Goal: Task Accomplishment & Management: Manage account settings

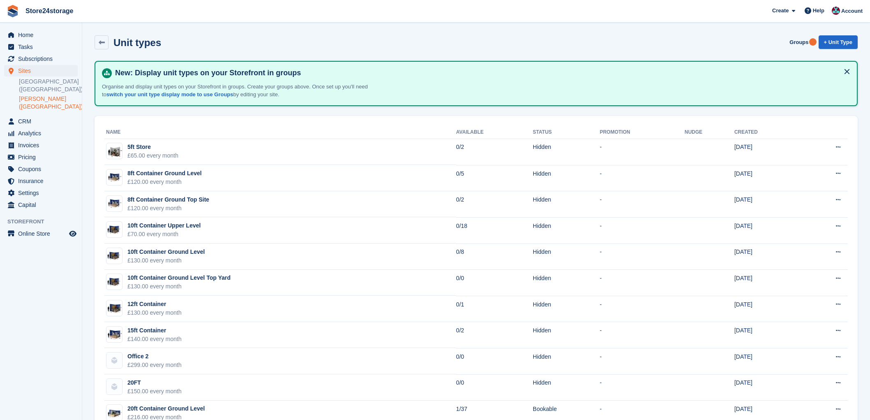
scroll to position [74, 0]
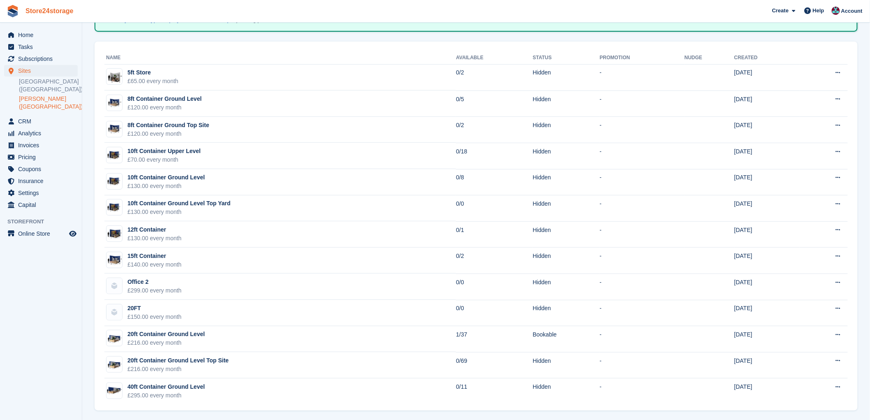
click at [37, 13] on link "Store24storage" at bounding box center [49, 11] width 55 height 14
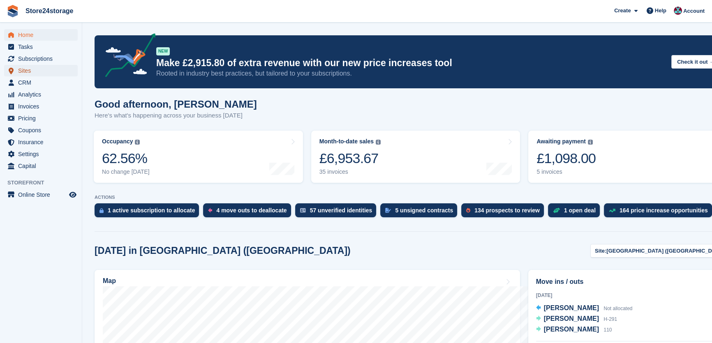
drag, startPoint x: 858, startPoint y: 0, endPoint x: 27, endPoint y: 71, distance: 834.4
click at [27, 71] on span "Sites" at bounding box center [42, 71] width 49 height 12
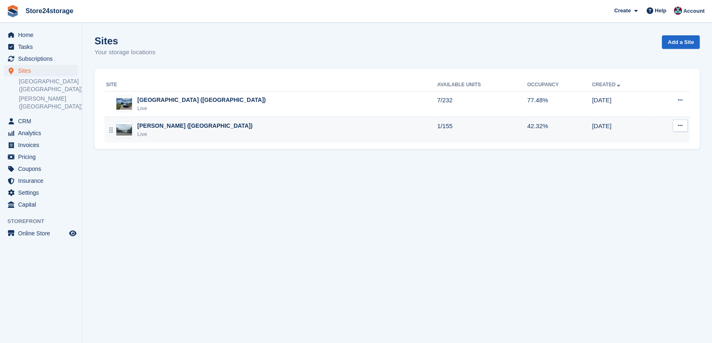
click at [186, 124] on div "[PERSON_NAME] ([GEOGRAPHIC_DATA])" at bounding box center [194, 126] width 115 height 9
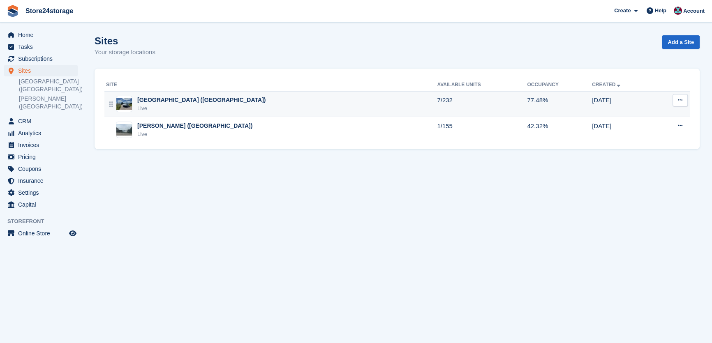
click at [250, 103] on div "Manston Airport (Kent) Live" at bounding box center [271, 104] width 331 height 17
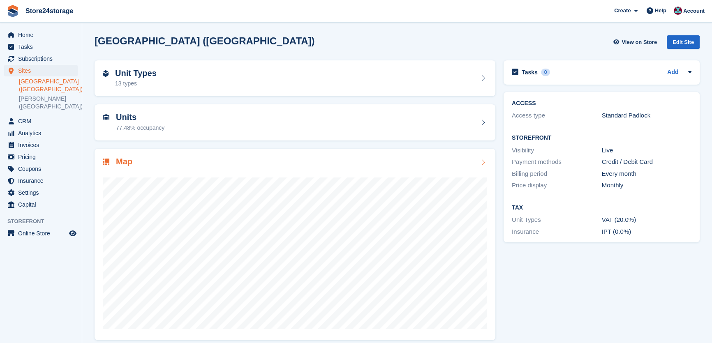
click at [220, 162] on div "Map" at bounding box center [295, 162] width 385 height 11
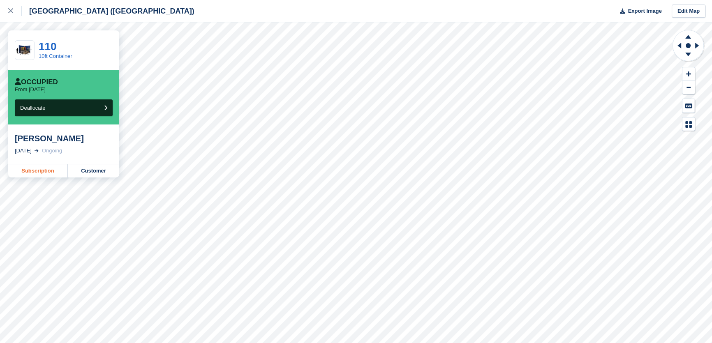
click at [40, 171] on link "Subscription" at bounding box center [38, 171] width 60 height 13
click at [9, 16] on div at bounding box center [15, 11] width 14 height 10
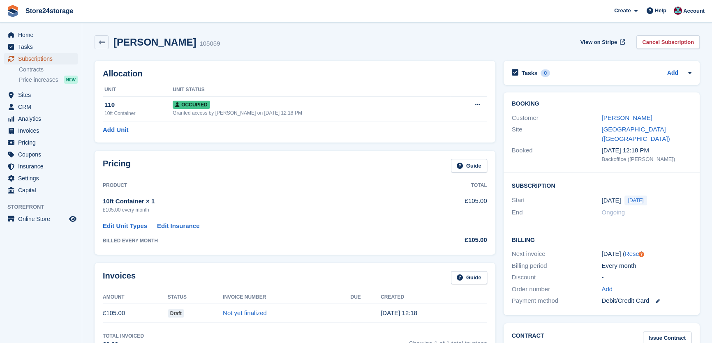
click at [42, 58] on span "Subscriptions" at bounding box center [42, 59] width 49 height 12
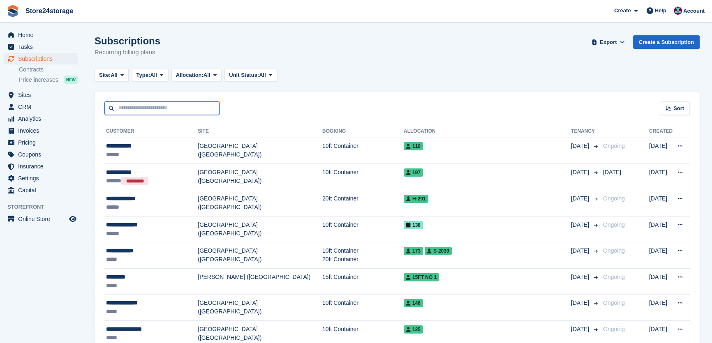
click at [149, 109] on input "text" at bounding box center [161, 109] width 115 height 14
paste input "**********"
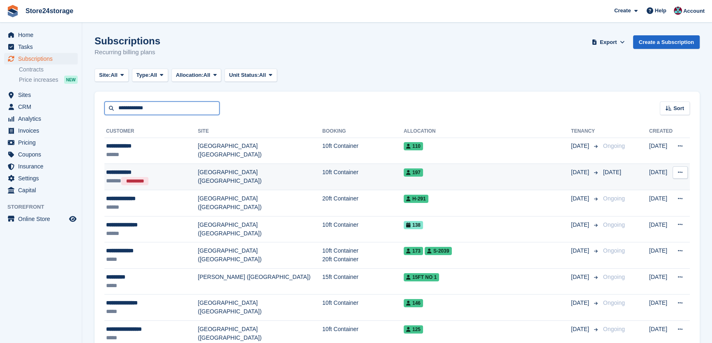
type input "**********"
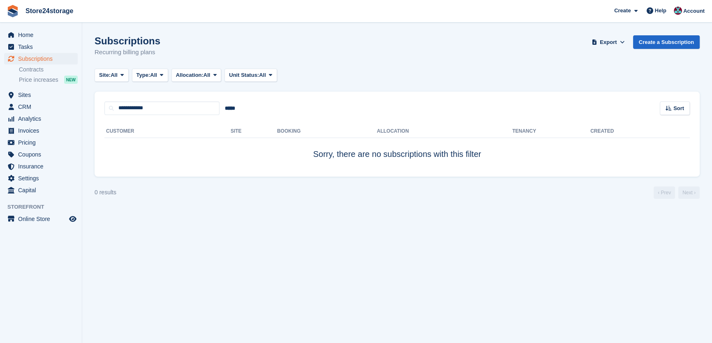
click at [174, 101] on div "**********" at bounding box center [398, 103] width 606 height 23
click at [171, 109] on input "**********" at bounding box center [161, 109] width 115 height 14
type input "******"
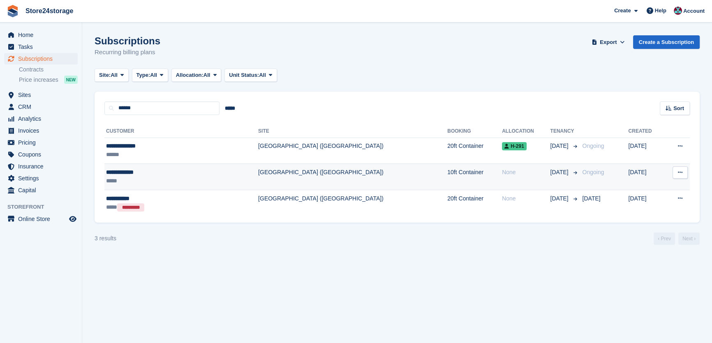
click at [448, 182] on td "10ft Container" at bounding box center [475, 177] width 55 height 26
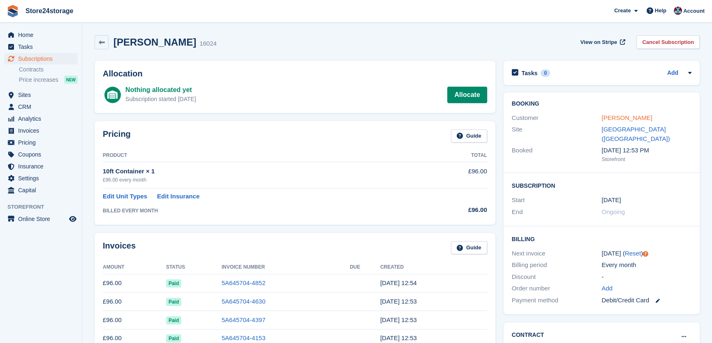
click at [629, 118] on link "Oliver Sykes" at bounding box center [627, 117] width 51 height 7
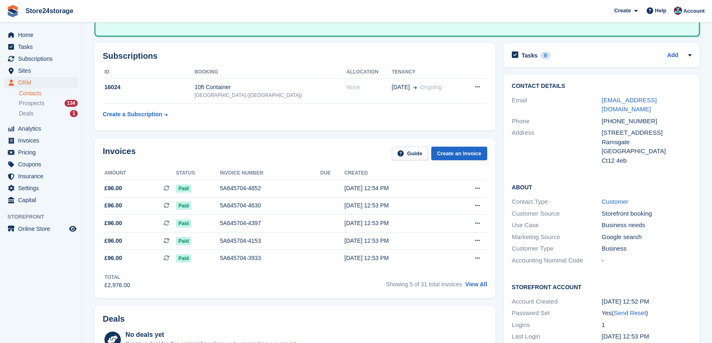
scroll to position [12, 0]
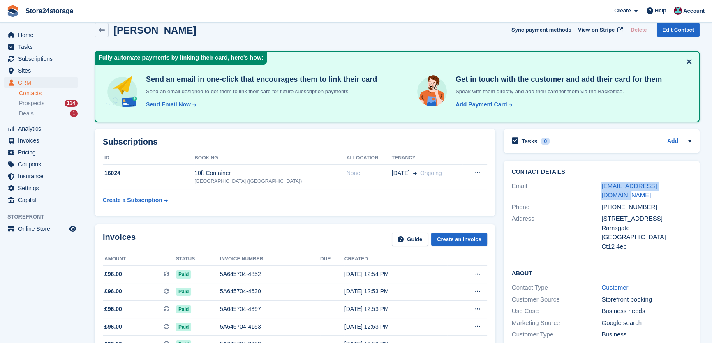
drag, startPoint x: 674, startPoint y: 187, endPoint x: 599, endPoint y: 188, distance: 74.5
click at [599, 188] on div "Email olisykes2022@icloud.com" at bounding box center [602, 191] width 180 height 21
copy div "olisykes2022@icloud.com"
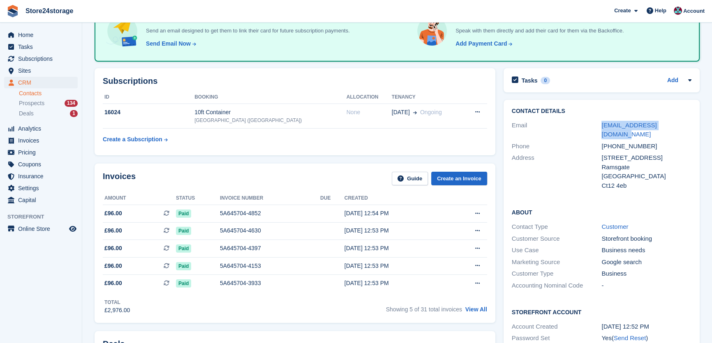
scroll to position [0, 0]
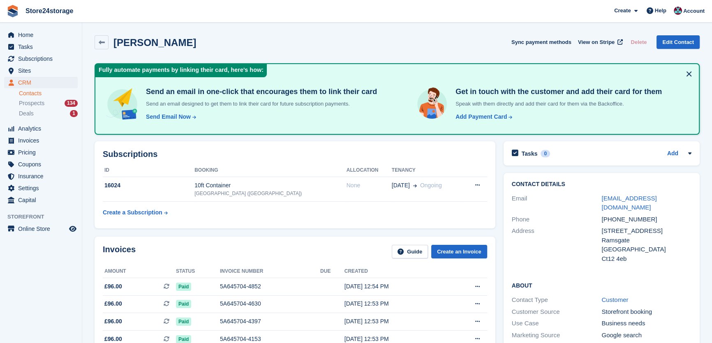
click at [352, 212] on table "ID Booking Allocation Tenancy 16024 10ft Container Manston Airport (Kent) None …" at bounding box center [295, 192] width 385 height 57
click at [49, 6] on link "Store24storage" at bounding box center [49, 11] width 55 height 14
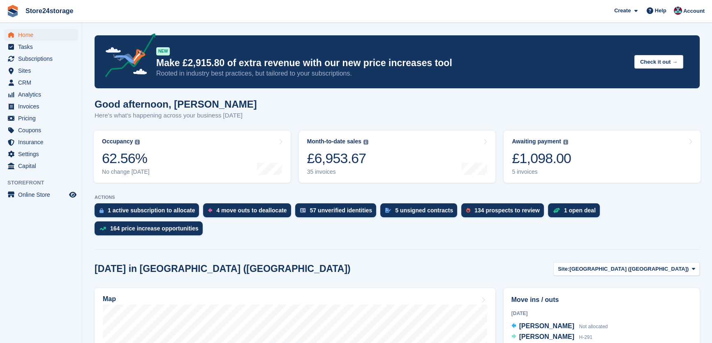
click at [560, 157] on div "£1,098.00" at bounding box center [541, 158] width 59 height 17
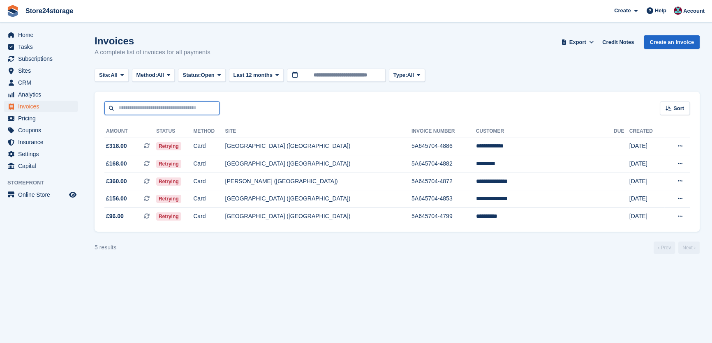
click at [123, 108] on input "text" at bounding box center [161, 109] width 115 height 14
type input "*********"
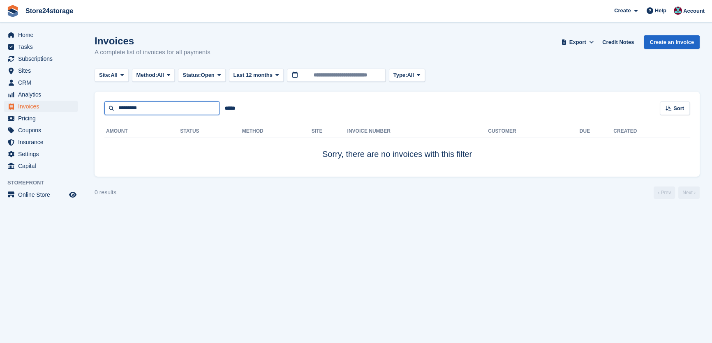
click at [156, 112] on input "*********" at bounding box center [161, 109] width 115 height 14
type input "******"
click at [154, 111] on input "******" at bounding box center [161, 109] width 115 height 14
click at [24, 60] on span "Subscriptions" at bounding box center [42, 59] width 49 height 12
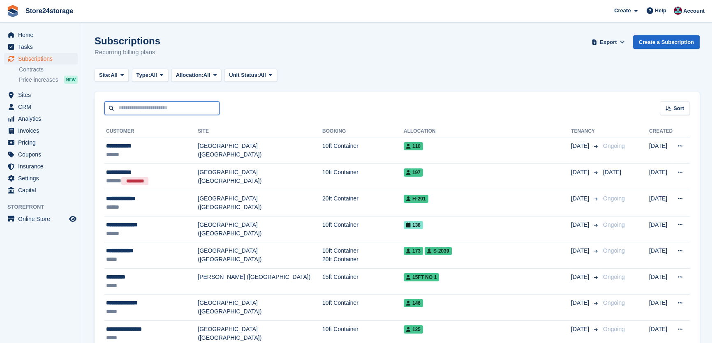
click at [134, 109] on input "text" at bounding box center [161, 109] width 115 height 14
type input "******"
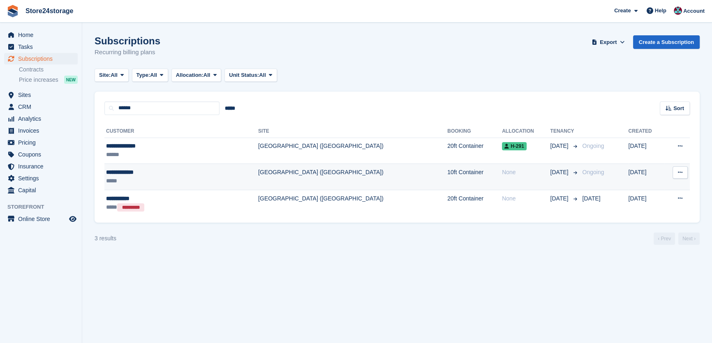
click at [119, 172] on div "**********" at bounding box center [156, 172] width 100 height 9
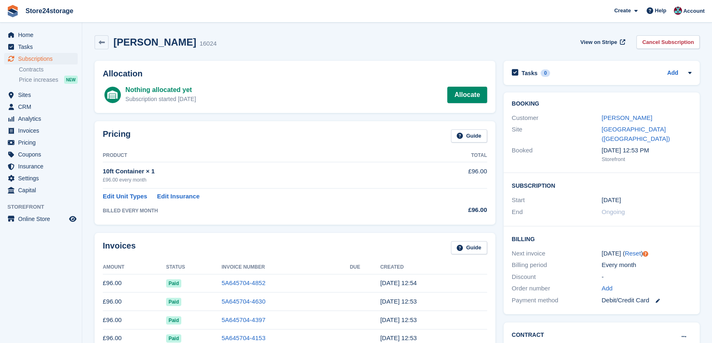
click at [600, 117] on div "Customer" at bounding box center [557, 118] width 90 height 9
click at [602, 118] on link "[PERSON_NAME]" at bounding box center [627, 117] width 51 height 7
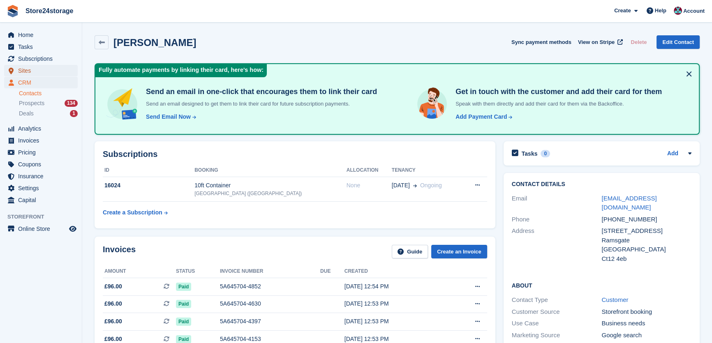
click at [37, 76] on span "Sites" at bounding box center [42, 71] width 49 height 12
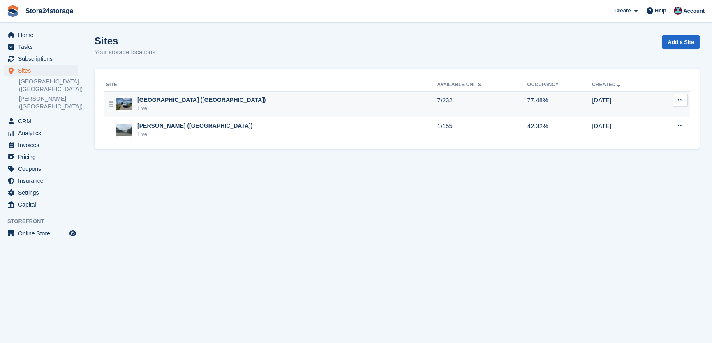
click at [157, 104] on div "[GEOGRAPHIC_DATA] ([GEOGRAPHIC_DATA])" at bounding box center [201, 100] width 128 height 9
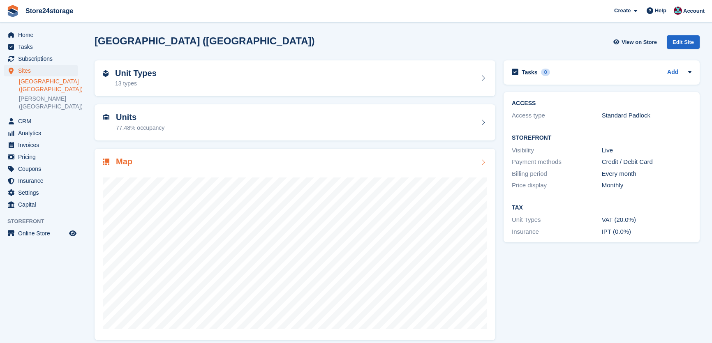
click at [154, 168] on div at bounding box center [295, 250] width 385 height 165
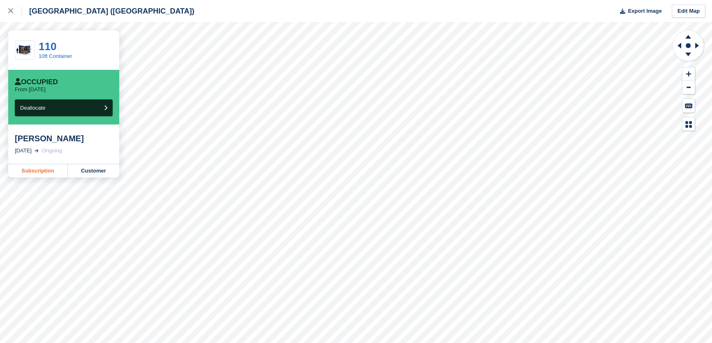
click at [37, 172] on link "Subscription" at bounding box center [38, 171] width 60 height 13
click at [52, 139] on div "[PERSON_NAME]" at bounding box center [64, 139] width 98 height 10
copy div "[PERSON_NAME]"
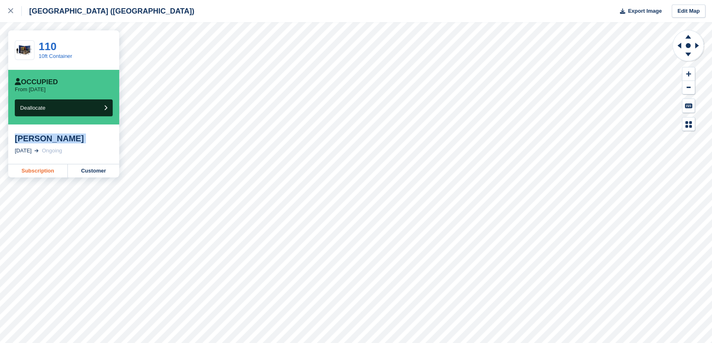
click at [53, 169] on link "Subscription" at bounding box center [38, 171] width 60 height 13
click at [51, 173] on link "Subscription" at bounding box center [38, 171] width 60 height 13
click at [11, 12] on icon at bounding box center [10, 10] width 5 height 5
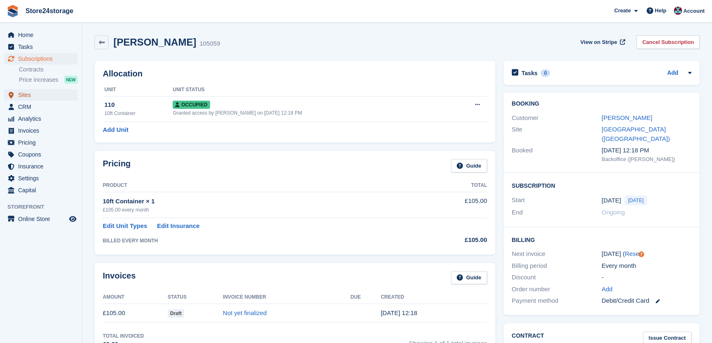
click at [24, 94] on span "Sites" at bounding box center [42, 95] width 49 height 12
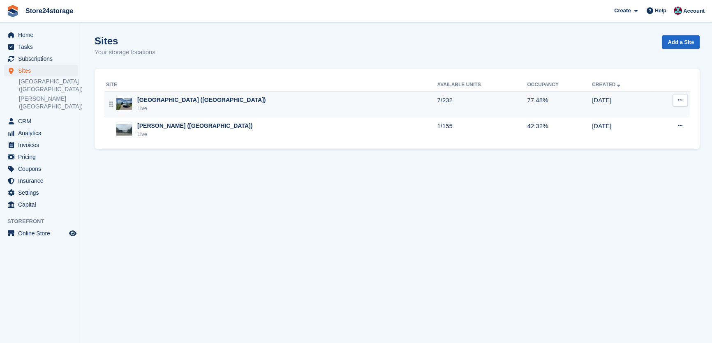
click at [156, 110] on div "Live" at bounding box center [201, 108] width 128 height 8
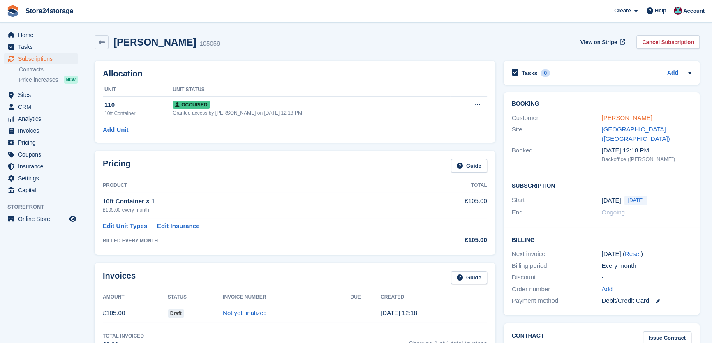
click at [628, 118] on link "[PERSON_NAME]" at bounding box center [627, 117] width 51 height 7
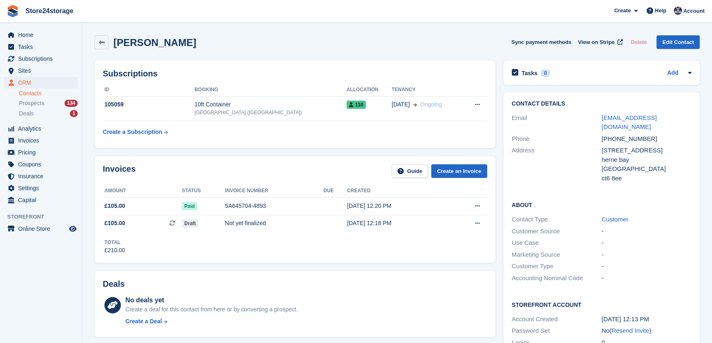
click at [159, 42] on h2 "pat richards" at bounding box center [155, 42] width 83 height 11
copy div "pat richards Sync payment methods View on Stripe Delete Edit Contact"
drag, startPoint x: 646, startPoint y: 131, endPoint x: 614, endPoint y: 128, distance: 32.2
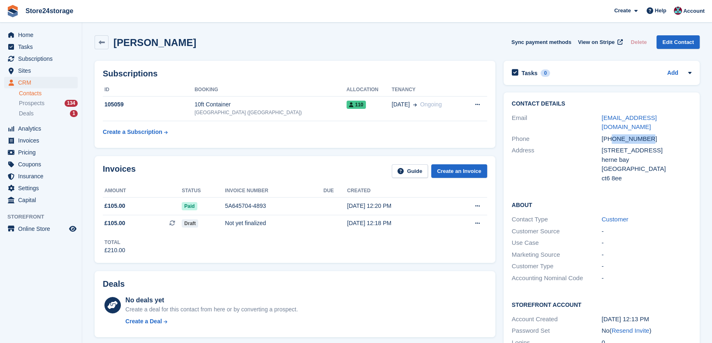
click at [614, 135] on div "+447944380793" at bounding box center [647, 139] width 90 height 9
copy div "7944380793"
click at [143, 43] on h2 "pat richards" at bounding box center [155, 42] width 83 height 11
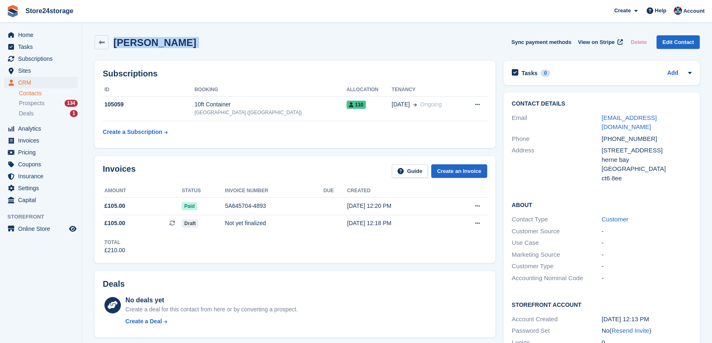
copy div "pat richards Sync payment methods View on Stripe Delete Edit Contact"
drag, startPoint x: 671, startPoint y: 117, endPoint x: 600, endPoint y: 118, distance: 71.6
click at [600, 118] on div "Email pat.jkutilities@gmail.com" at bounding box center [602, 122] width 180 height 21
copy div "pat.jkutilities@gmail.com"
drag, startPoint x: 652, startPoint y: 132, endPoint x: 613, endPoint y: 130, distance: 38.7
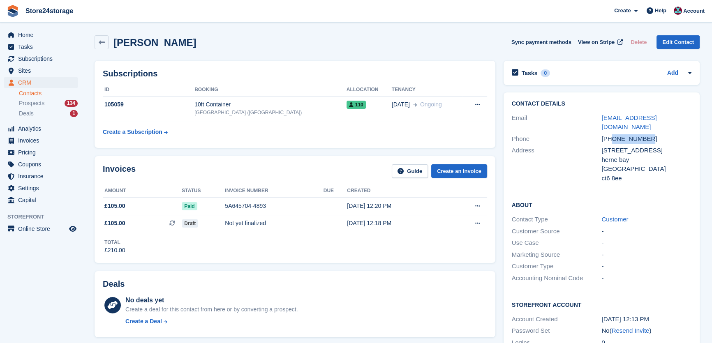
click at [613, 135] on div "+447944380793" at bounding box center [647, 139] width 90 height 9
copy div "7944380793"
click at [60, 51] on span "Tasks" at bounding box center [42, 47] width 49 height 12
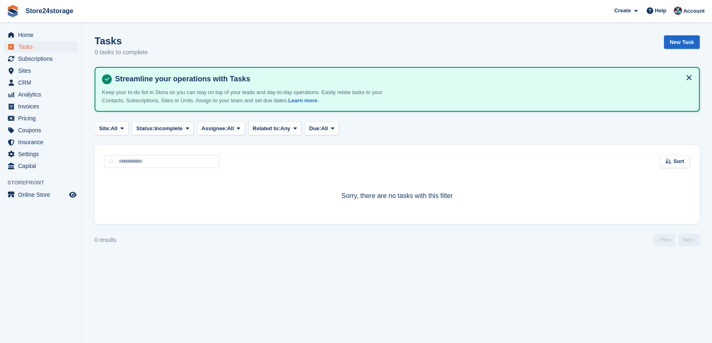
click at [47, 57] on span "Subscriptions" at bounding box center [42, 59] width 49 height 12
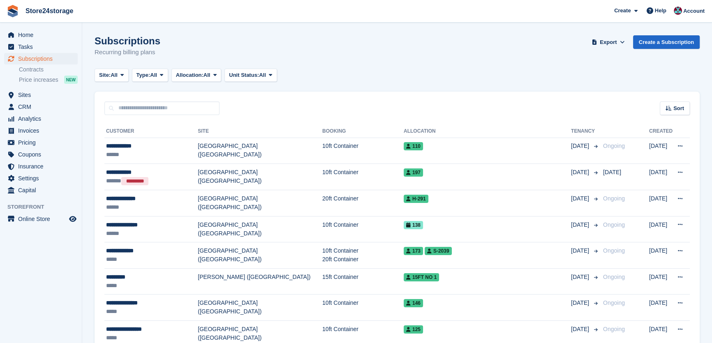
click at [122, 99] on div "Sort Sort by Customer name Date created Move in date Move out date Created (old…" at bounding box center [398, 103] width 606 height 23
click at [126, 107] on input "text" at bounding box center [161, 109] width 115 height 14
type input "******"
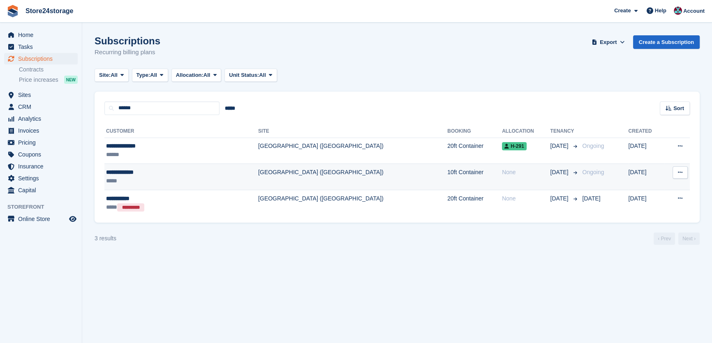
click at [128, 174] on div "**********" at bounding box center [156, 172] width 100 height 9
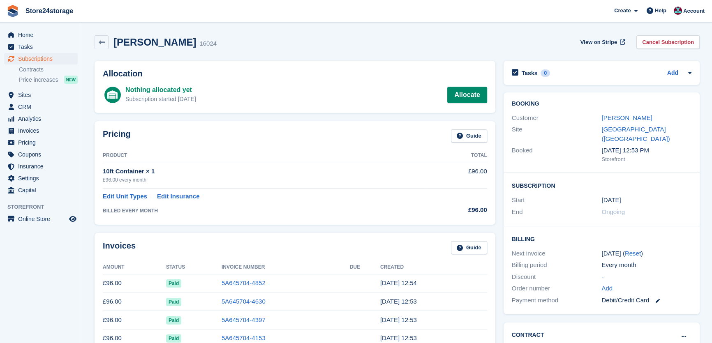
click at [595, 117] on div "Customer" at bounding box center [557, 118] width 90 height 9
click at [607, 115] on link "Oliver Sykes" at bounding box center [627, 117] width 51 height 7
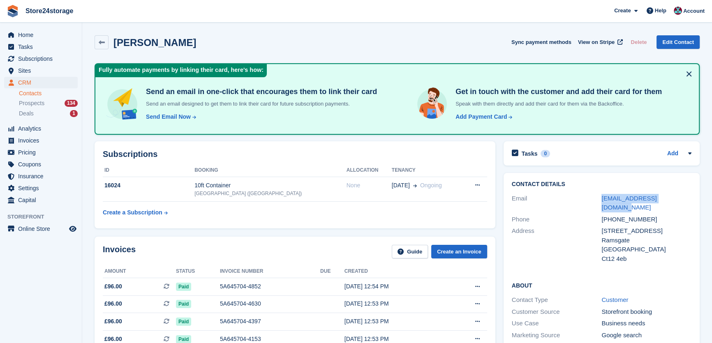
drag, startPoint x: 678, startPoint y: 200, endPoint x: 585, endPoint y: 190, distance: 92.7
click at [585, 190] on div "Contact Details Email olisykes2022@icloud.com Phone +447360121844 Address 31 Mo…" at bounding box center [602, 223] width 196 height 100
copy div "olisykes2022@icloud.com"
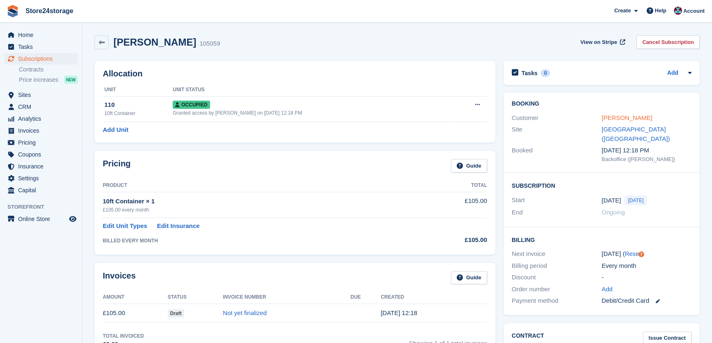
click at [608, 116] on link "pat richards" at bounding box center [627, 117] width 51 height 7
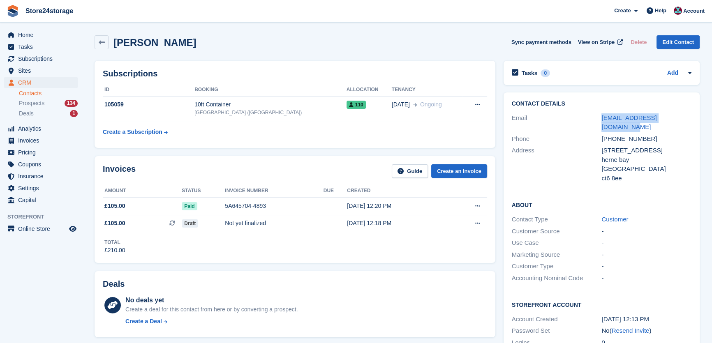
drag, startPoint x: 674, startPoint y: 121, endPoint x: 591, endPoint y: 121, distance: 83.1
click at [591, 121] on div "Email pat.jkutilities@gmail.com" at bounding box center [602, 122] width 180 height 21
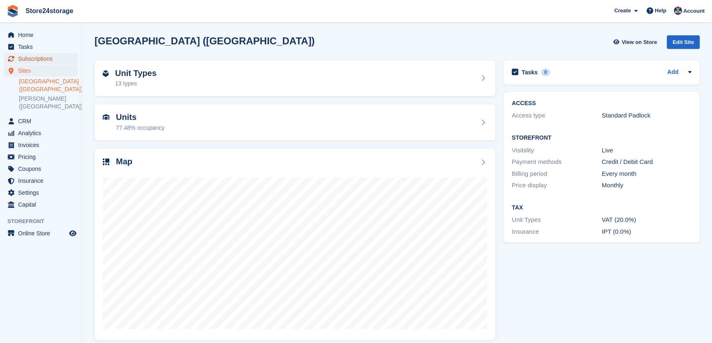
click at [58, 62] on span "Subscriptions" at bounding box center [42, 59] width 49 height 12
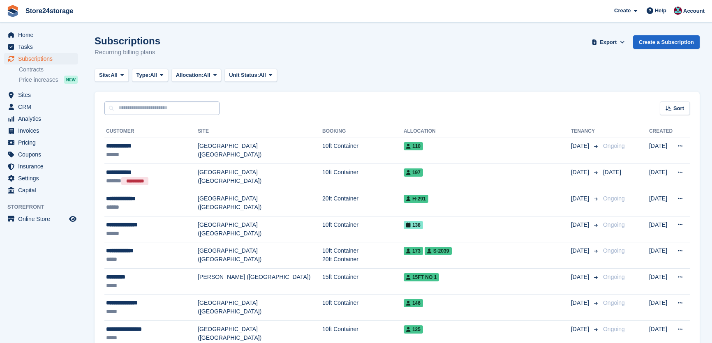
click at [155, 113] on input "text" at bounding box center [161, 109] width 115 height 14
type input "******"
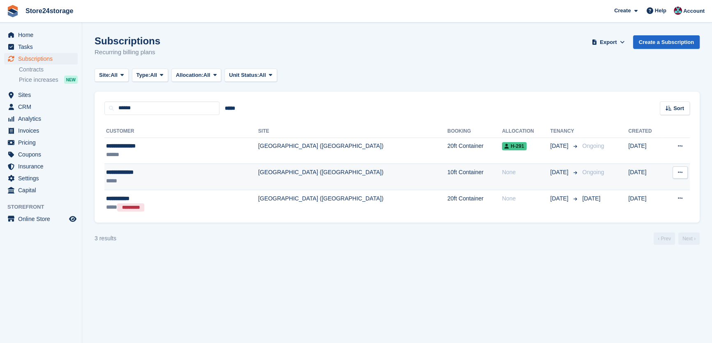
click at [147, 173] on div "**********" at bounding box center [156, 172] width 100 height 9
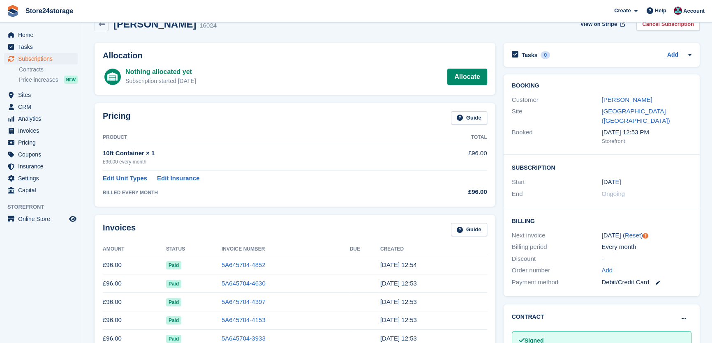
scroll to position [16, 0]
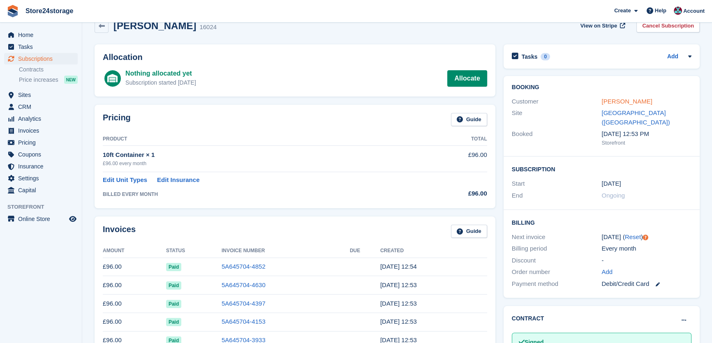
click at [620, 99] on link "[PERSON_NAME]" at bounding box center [627, 101] width 51 height 7
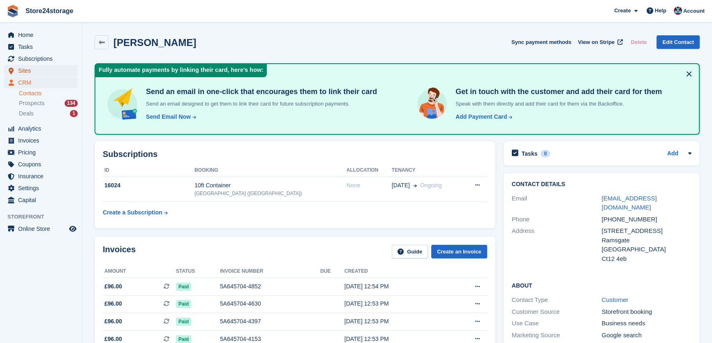
click at [35, 69] on span "Sites" at bounding box center [42, 71] width 49 height 12
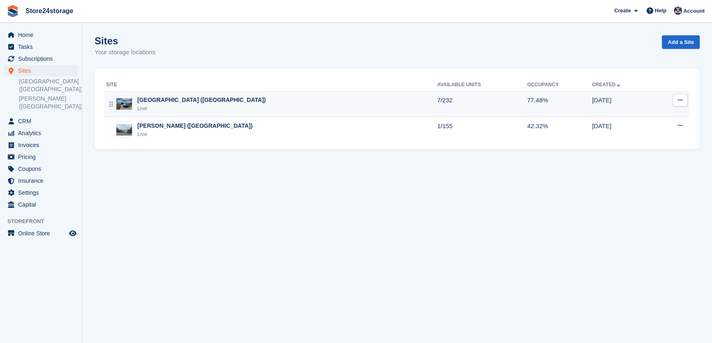
click at [169, 107] on div "Live" at bounding box center [201, 108] width 128 height 8
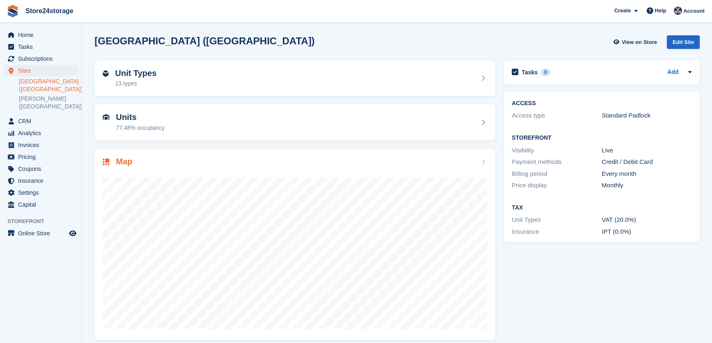
click at [146, 162] on div "Map" at bounding box center [295, 162] width 385 height 11
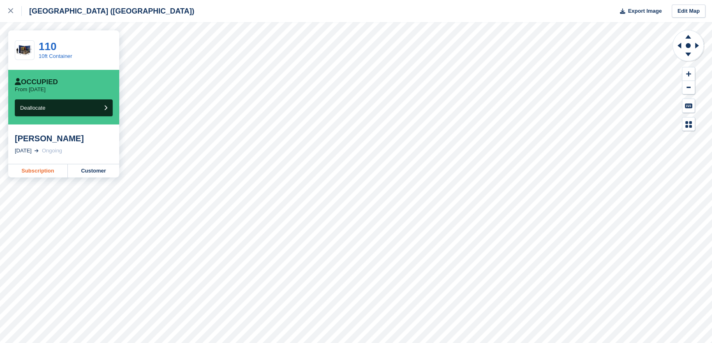
click at [39, 172] on link "Subscription" at bounding box center [38, 171] width 60 height 13
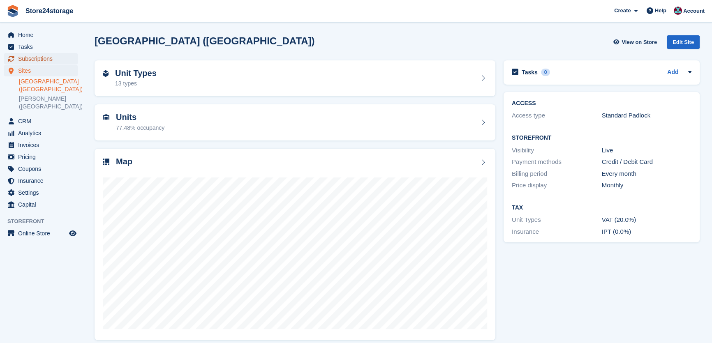
click at [43, 61] on span "Subscriptions" at bounding box center [42, 59] width 49 height 12
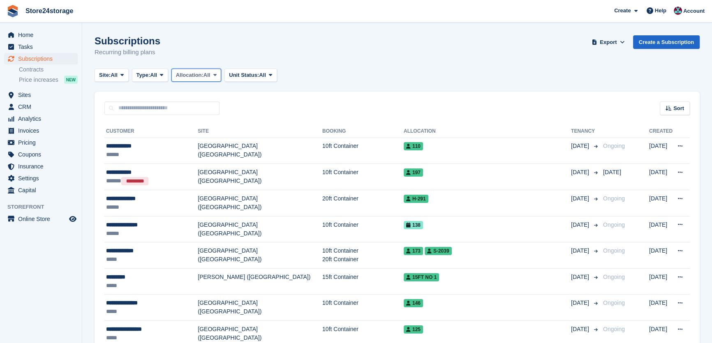
click at [194, 77] on span "Allocation:" at bounding box center [190, 75] width 28 height 8
click at [246, 77] on span "Unit Status:" at bounding box center [244, 75] width 30 height 8
click at [149, 75] on span "Type:" at bounding box center [144, 75] width 14 height 8
click at [124, 74] on icon at bounding box center [122, 74] width 3 height 5
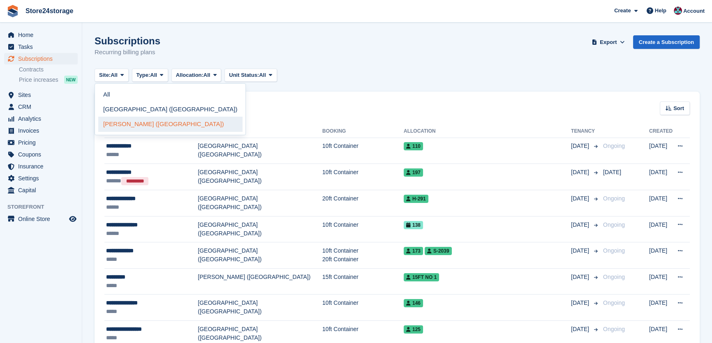
click at [125, 122] on link "[PERSON_NAME] ([GEOGRAPHIC_DATA])" at bounding box center [170, 124] width 144 height 15
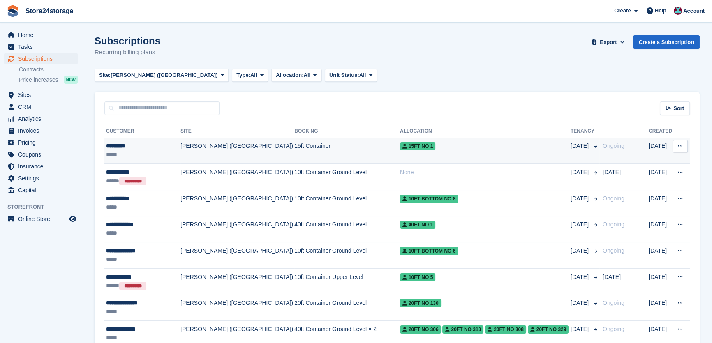
click at [156, 147] on div "*********" at bounding box center [143, 146] width 74 height 9
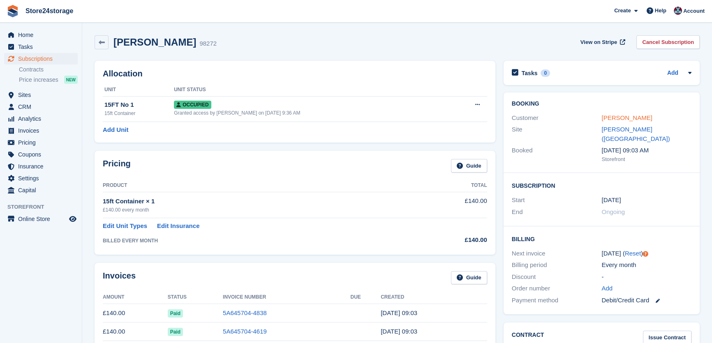
click at [626, 119] on link "[PERSON_NAME]" at bounding box center [627, 117] width 51 height 7
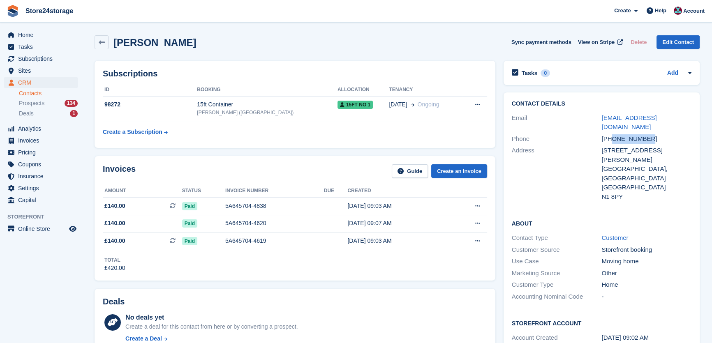
drag, startPoint x: 647, startPoint y: 131, endPoint x: 614, endPoint y: 132, distance: 32.5
click at [614, 135] on div "[PHONE_NUMBER]" at bounding box center [647, 139] width 90 height 9
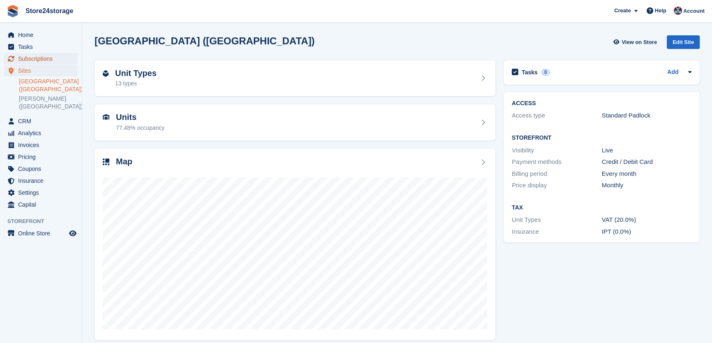
click at [35, 63] on span "Subscriptions" at bounding box center [42, 59] width 49 height 12
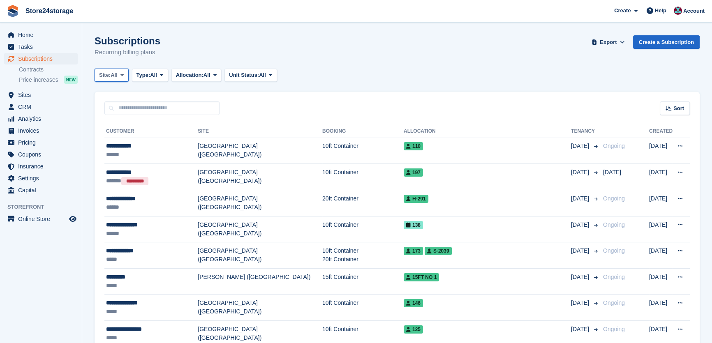
click at [109, 77] on span "Site:" at bounding box center [105, 75] width 12 height 8
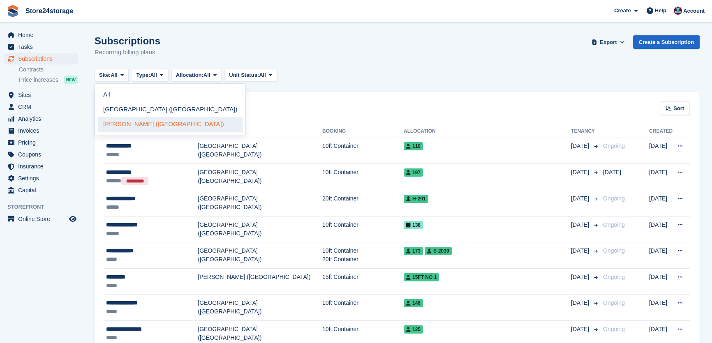
click at [123, 123] on link "[PERSON_NAME] ([GEOGRAPHIC_DATA])" at bounding box center [170, 124] width 144 height 15
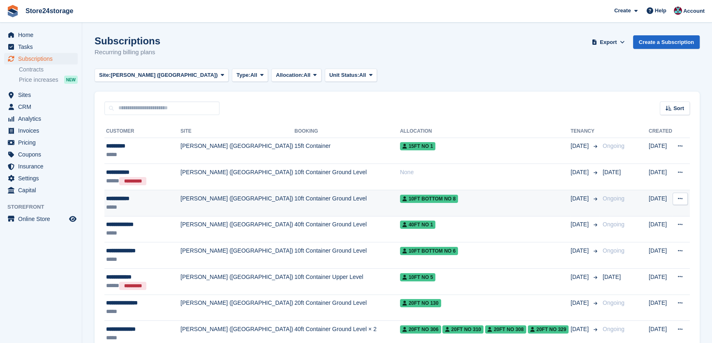
click at [154, 204] on div "*****" at bounding box center [143, 207] width 74 height 9
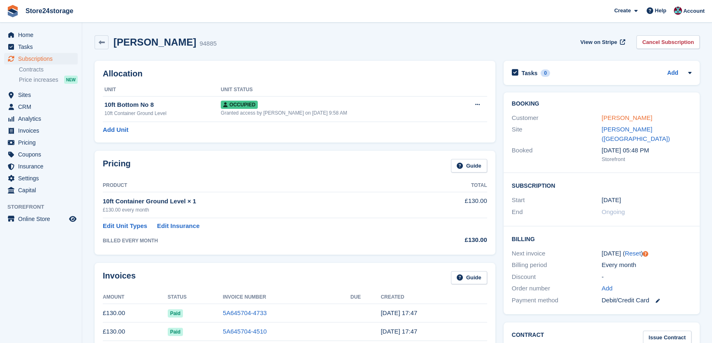
click at [627, 118] on link "[PERSON_NAME]" at bounding box center [627, 117] width 51 height 7
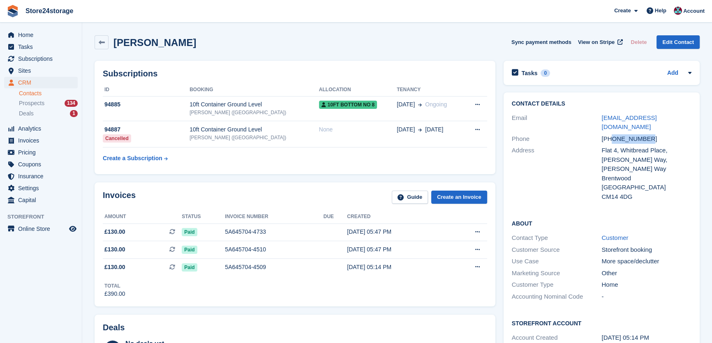
drag, startPoint x: 650, startPoint y: 129, endPoint x: 615, endPoint y: 130, distance: 34.6
click at [615, 135] on div "+447469202005" at bounding box center [647, 139] width 90 height 9
drag, startPoint x: 615, startPoint y: 130, endPoint x: 643, endPoint y: 126, distance: 28.6
click at [643, 135] on div "+447469202005" at bounding box center [647, 139] width 90 height 9
click at [648, 135] on div "+447469202005" at bounding box center [647, 139] width 90 height 9
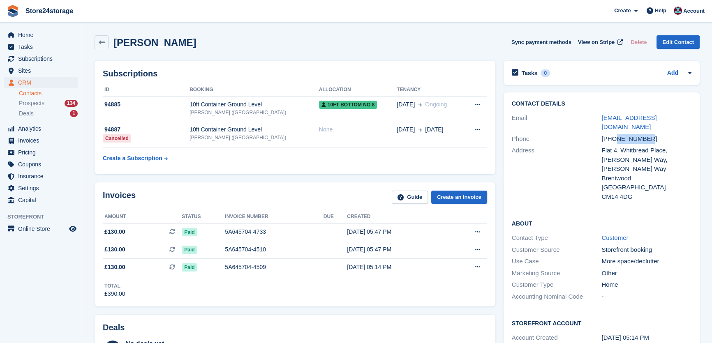
click at [644, 135] on div "+447469202005" at bounding box center [647, 139] width 90 height 9
drag, startPoint x: 645, startPoint y: 130, endPoint x: 614, endPoint y: 129, distance: 30.9
click at [614, 135] on div "+447469202005" at bounding box center [647, 139] width 90 height 9
click at [30, 73] on span "Sites" at bounding box center [42, 71] width 49 height 12
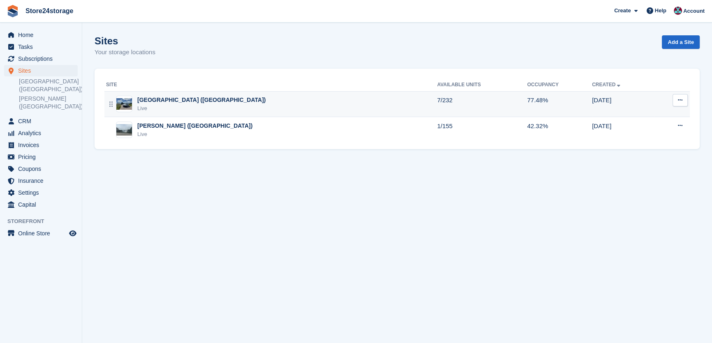
click at [162, 107] on div "Live" at bounding box center [201, 108] width 128 height 8
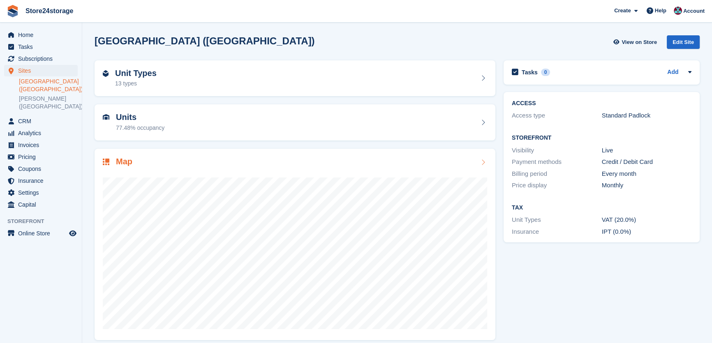
click at [178, 153] on div "Map" at bounding box center [295, 245] width 401 height 192
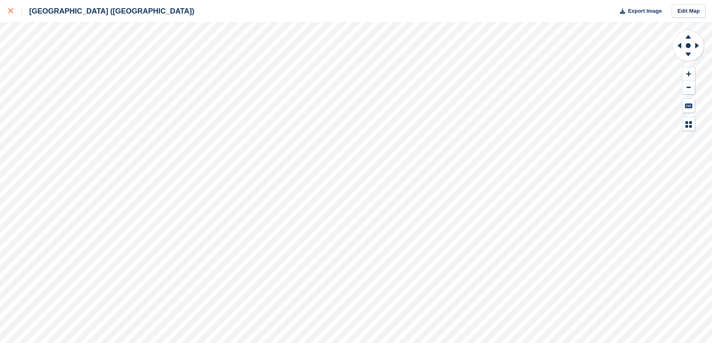
click at [14, 15] on div at bounding box center [15, 11] width 14 height 10
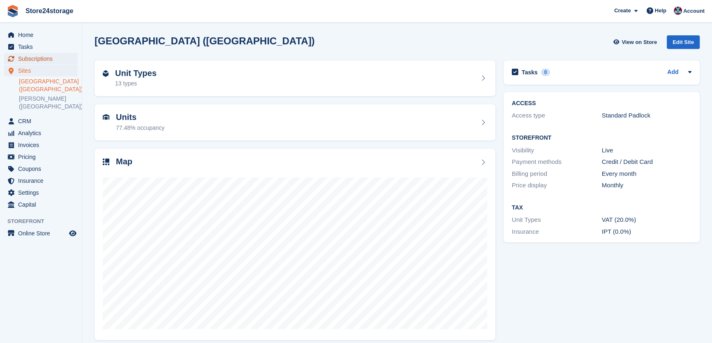
click at [32, 63] on span "Subscriptions" at bounding box center [42, 59] width 49 height 12
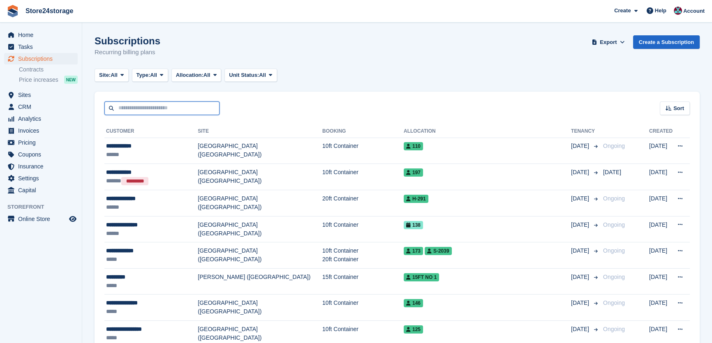
click at [133, 111] on input "text" at bounding box center [161, 109] width 115 height 14
type input "****"
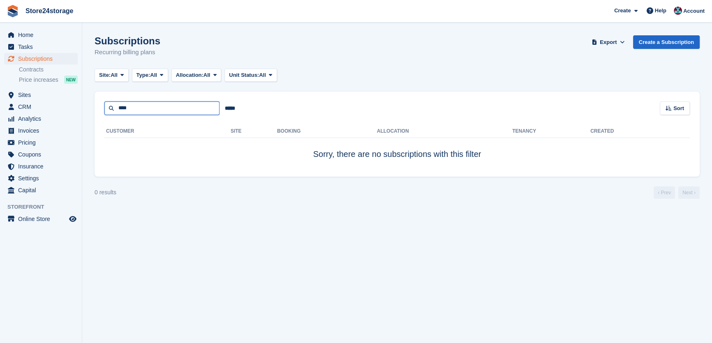
click at [155, 113] on input "****" at bounding box center [161, 109] width 115 height 14
type input "**"
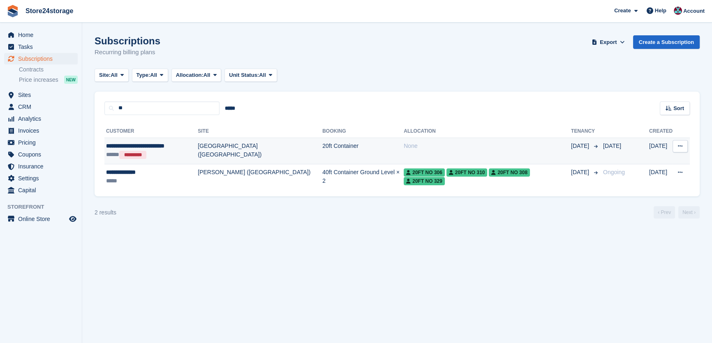
click at [154, 151] on div "**********" at bounding box center [152, 146] width 92 height 9
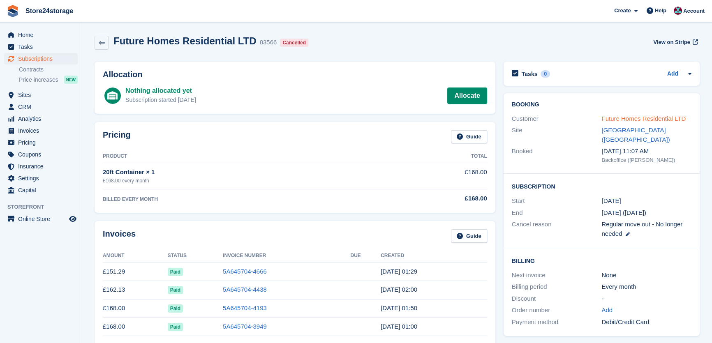
click at [618, 116] on link "Future Homes Residential LTD" at bounding box center [644, 118] width 84 height 7
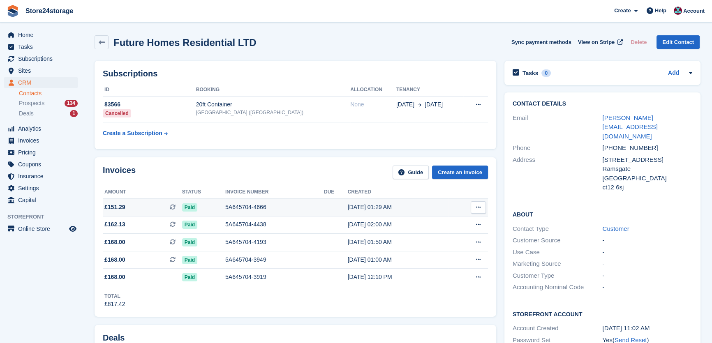
click at [475, 209] on button at bounding box center [478, 208] width 15 height 12
click at [440, 238] on p "View on Stripe" at bounding box center [447, 235] width 72 height 13
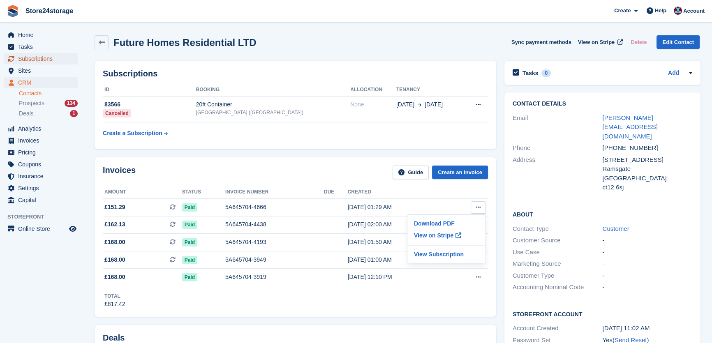
click at [44, 60] on span "Subscriptions" at bounding box center [42, 59] width 49 height 12
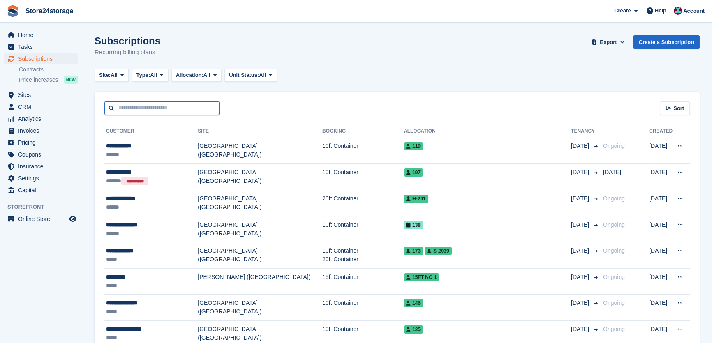
click at [154, 106] on input "text" at bounding box center [161, 109] width 115 height 14
type input "****"
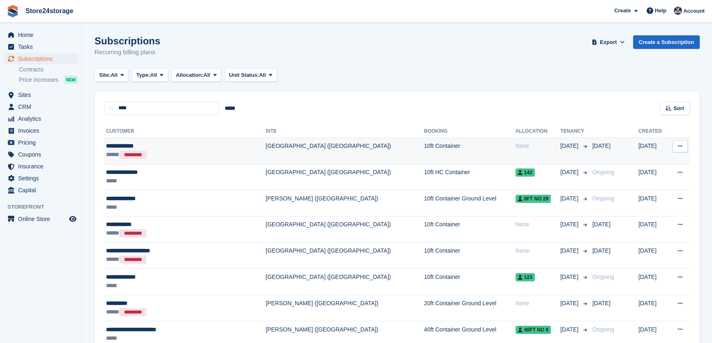
click at [167, 147] on div "**********" at bounding box center [169, 146] width 126 height 9
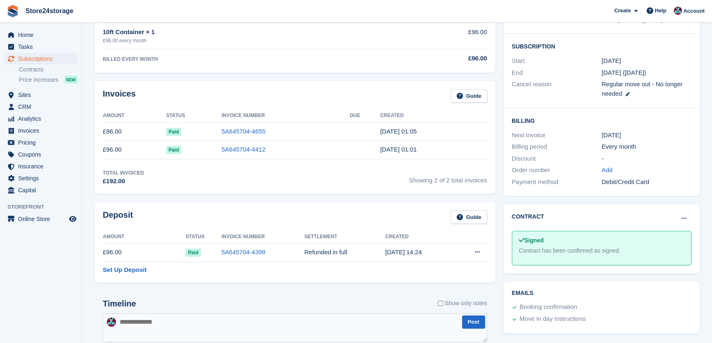
scroll to position [137, 0]
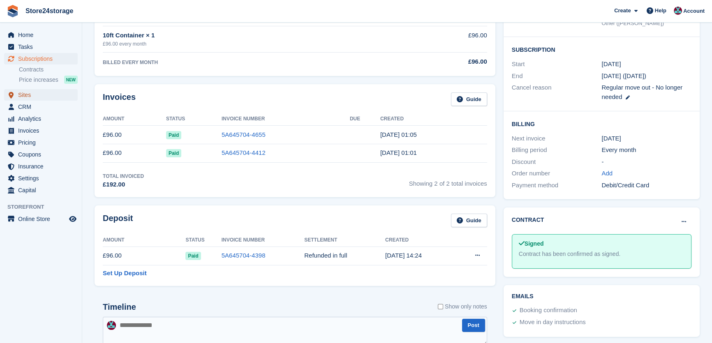
click at [35, 100] on span "Sites" at bounding box center [42, 95] width 49 height 12
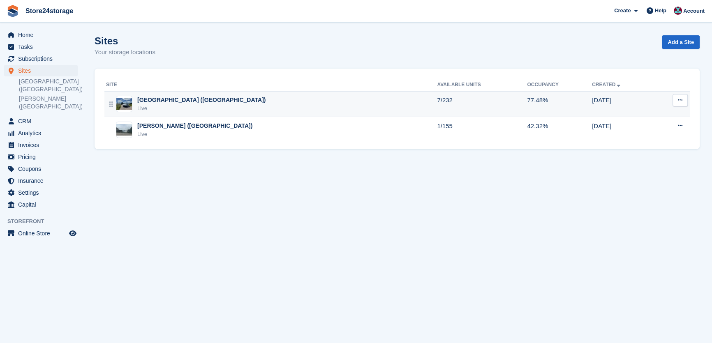
click at [154, 105] on div "Live" at bounding box center [201, 108] width 128 height 8
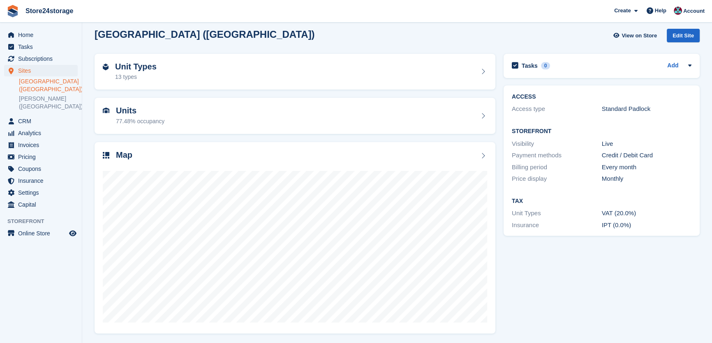
scroll to position [7, 0]
